Goal: Task Accomplishment & Management: Manage account settings

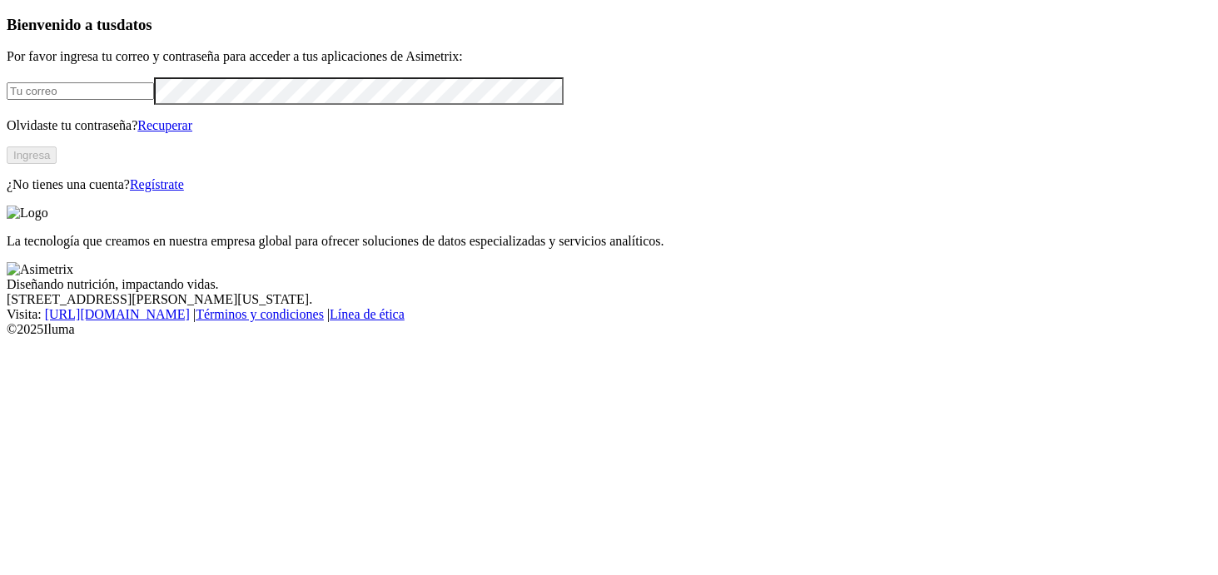
click at [104, 100] on input "email" at bounding box center [80, 90] width 147 height 17
type input "[PERSON_NAME][EMAIL_ADDRESS][DOMAIN_NAME]"
click input "submit" at bounding box center [0, 0] width 0 height 0
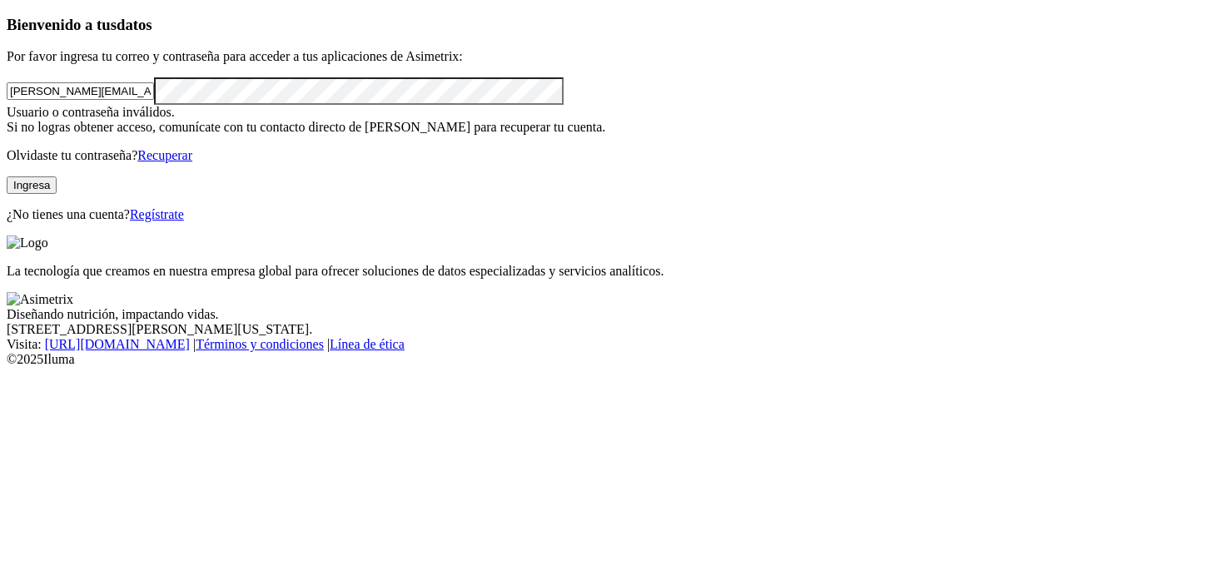
click at [192, 162] on link "Recuperar" at bounding box center [164, 155] width 55 height 14
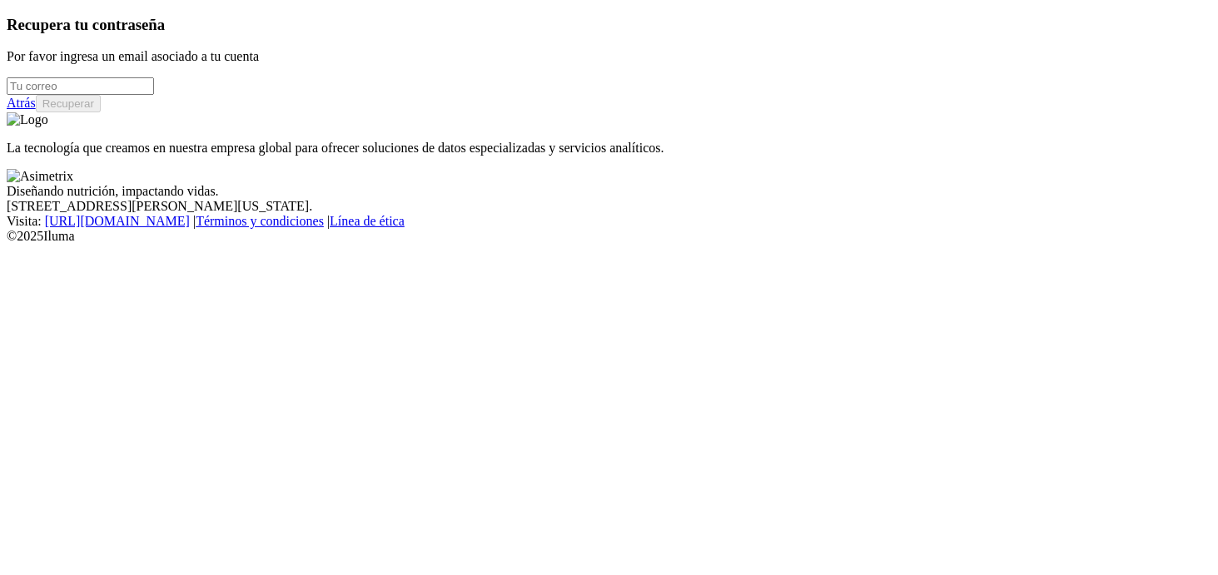
click at [154, 95] on input "email" at bounding box center [80, 85] width 147 height 17
type input "[PERSON_NAME][EMAIL_ADDRESS][DOMAIN_NAME]"
click at [101, 112] on button "Recuperar" at bounding box center [68, 103] width 65 height 17
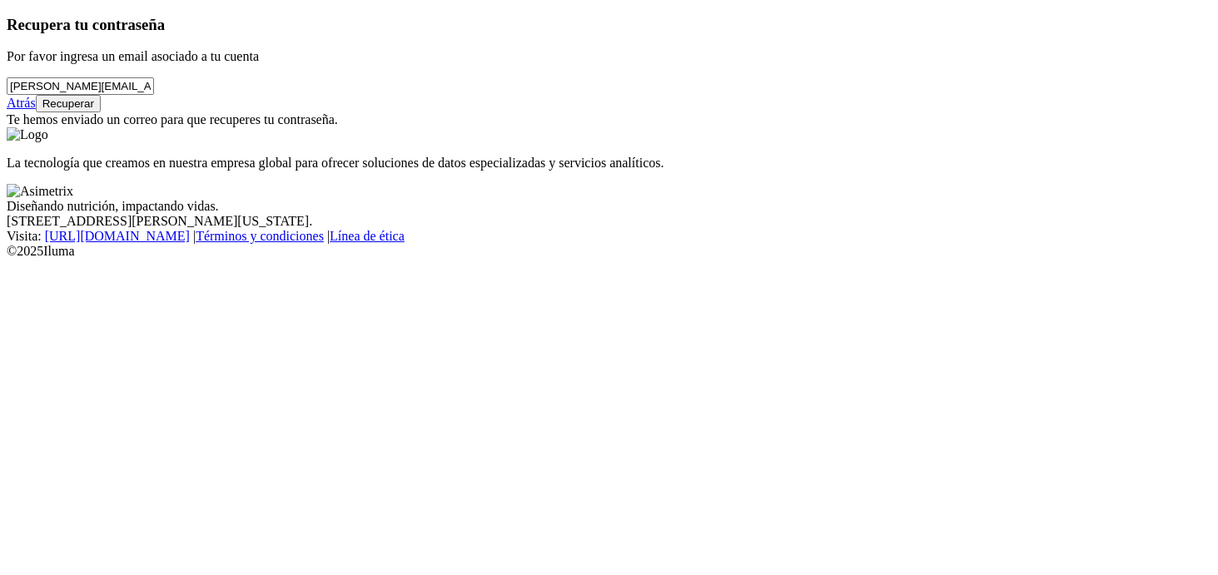
click at [101, 112] on button "Recuperar" at bounding box center [68, 103] width 65 height 17
click at [36, 110] on link "Atrás" at bounding box center [21, 103] width 29 height 14
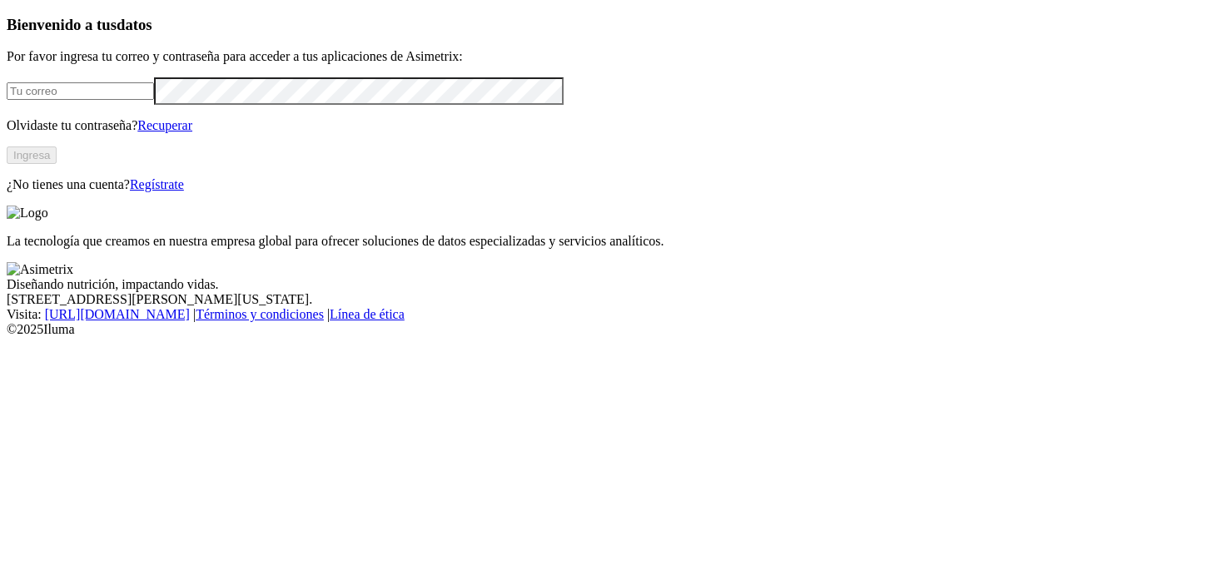
click at [152, 100] on input "email" at bounding box center [80, 90] width 147 height 17
type input "[PERSON_NAME][EMAIL_ADDRESS][DOMAIN_NAME]"
click at [57, 164] on button "Ingresa" at bounding box center [32, 155] width 50 height 17
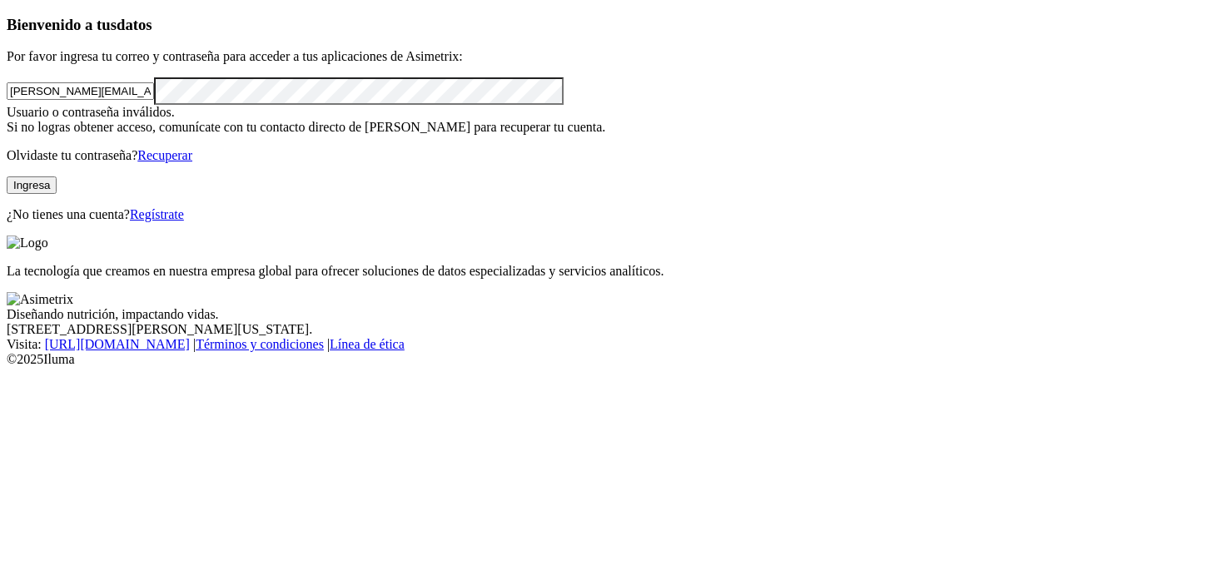
click at [192, 162] on link "Recuperar" at bounding box center [164, 155] width 55 height 14
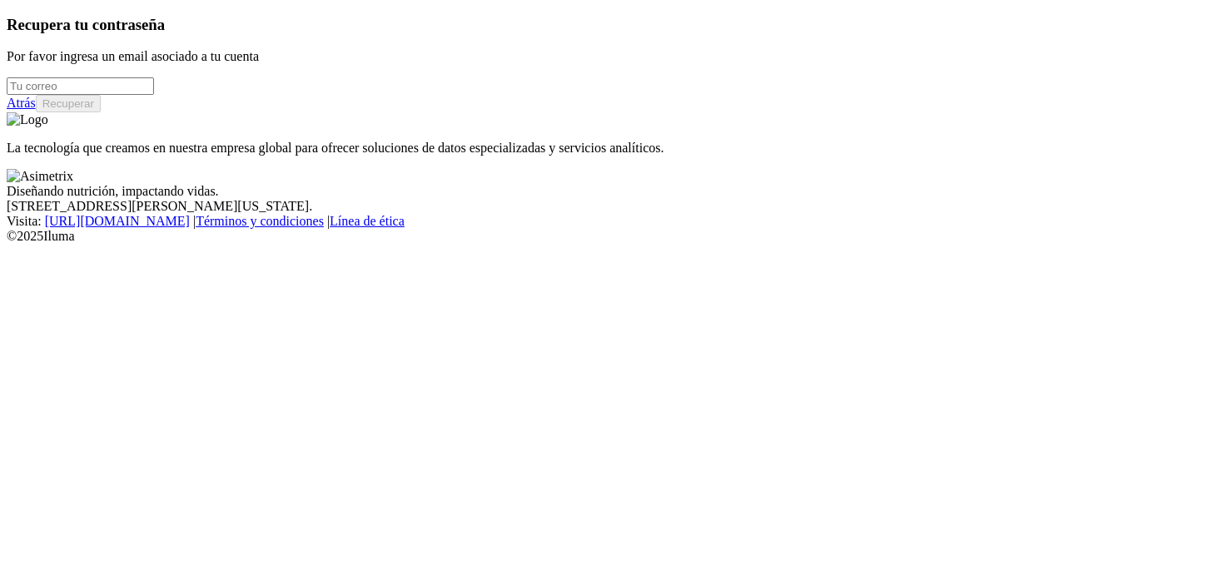
click at [154, 95] on input "email" at bounding box center [80, 85] width 147 height 17
type input "[PERSON_NAME][EMAIL_ADDRESS][DOMAIN_NAME]"
click at [101, 112] on button "Recuperar" at bounding box center [68, 103] width 65 height 17
